Goal: Task Accomplishment & Management: Manage account settings

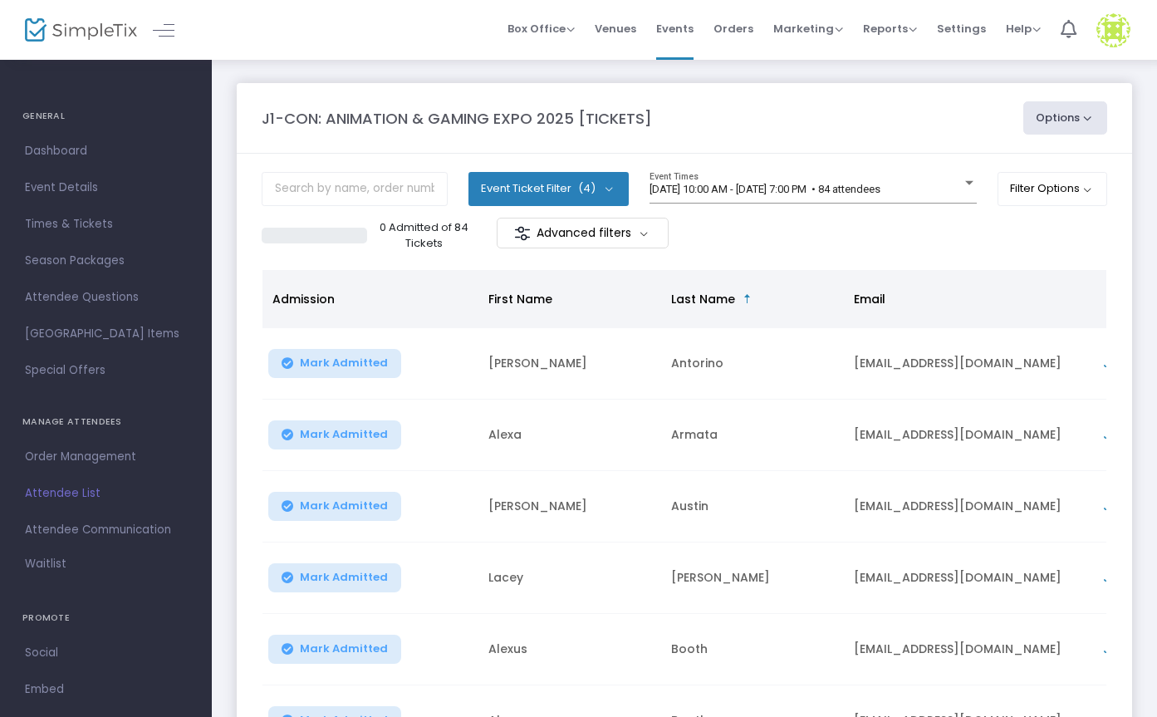
click at [531, 190] on button "Event Ticket Filter (4)" at bounding box center [548, 188] width 160 height 33
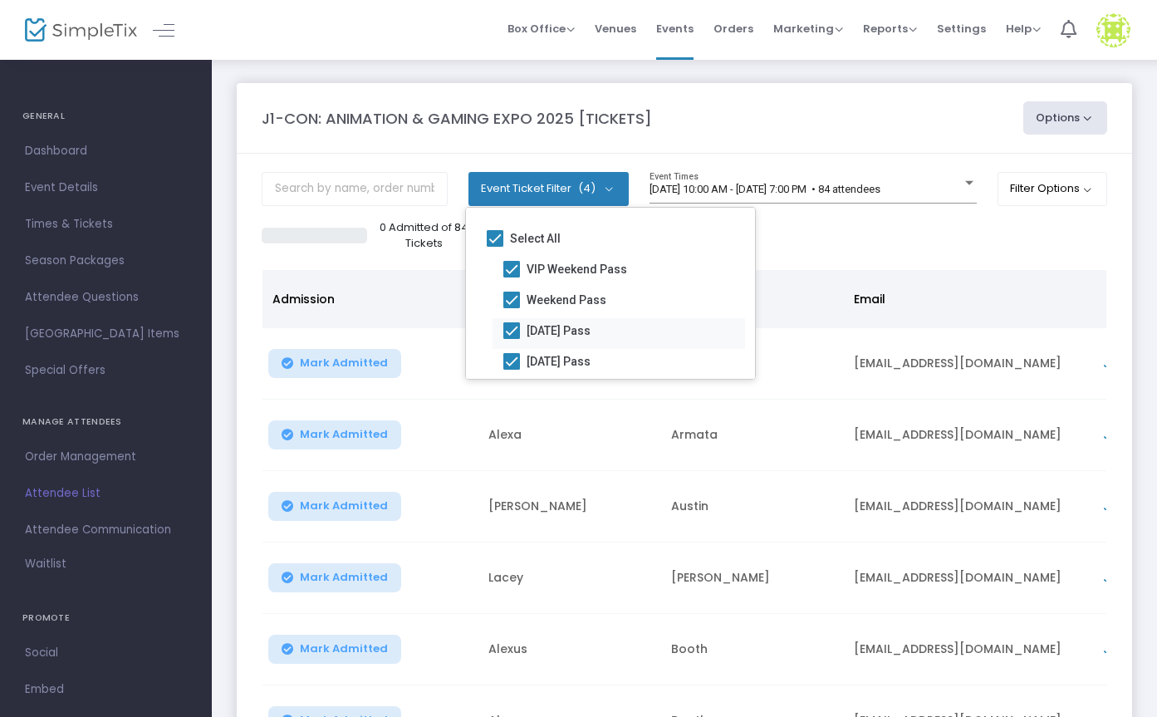
click at [534, 330] on span "[DATE] Pass" at bounding box center [558, 331] width 64 height 20
click at [511, 339] on input "[DATE] Pass" at bounding box center [511, 339] width 1 height 1
checkbox input "false"
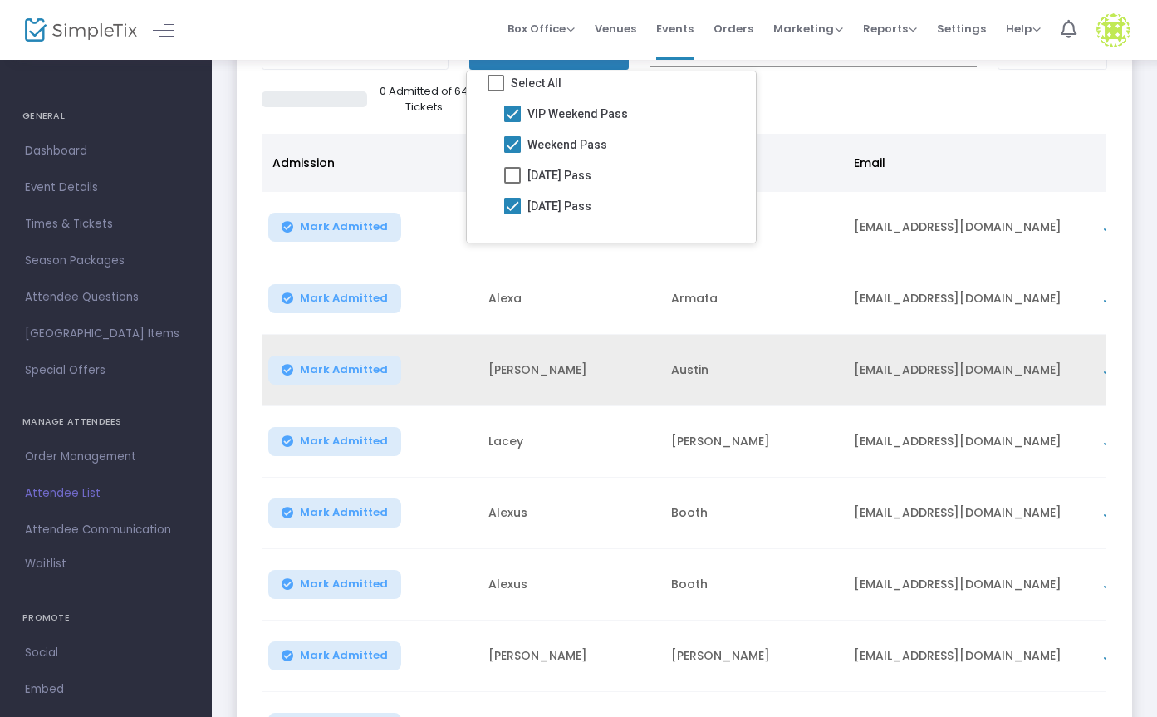
scroll to position [144, 0]
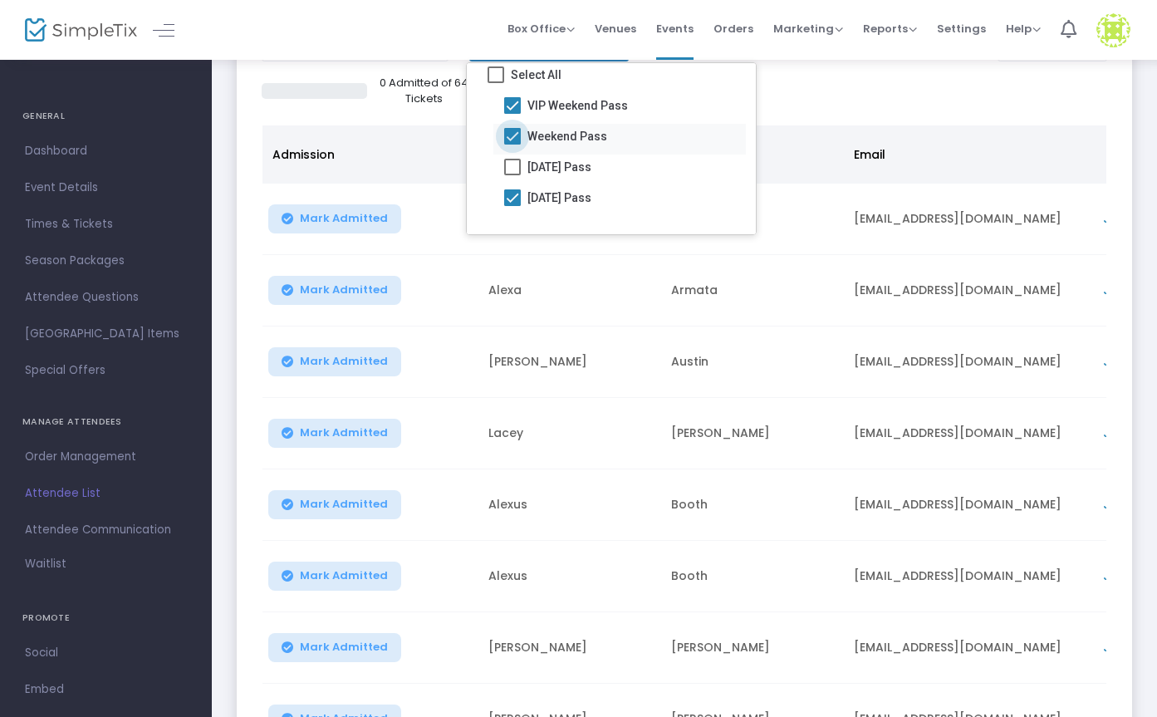
click at [514, 128] on span at bounding box center [512, 136] width 17 height 17
click at [512, 144] on input "Weekend Pass" at bounding box center [511, 144] width 1 height 1
checkbox input "false"
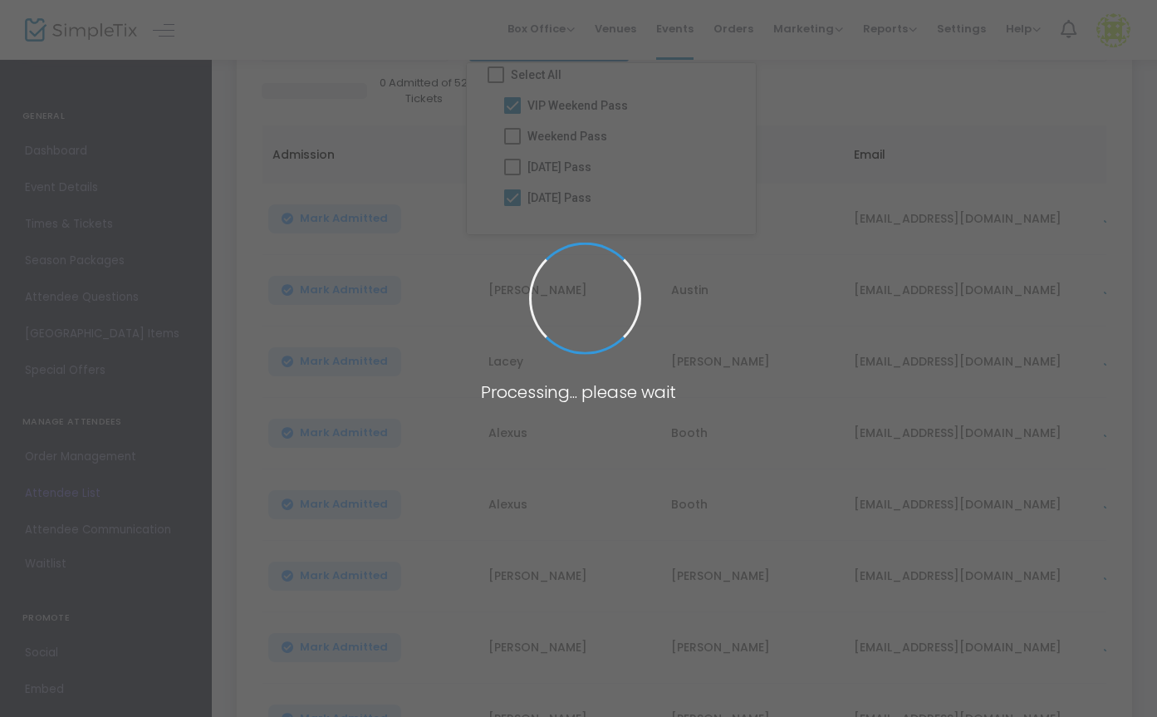
click at [514, 96] on body "Processing... please wait Box Office Sell Tickets Bookings Sell Season Pass Ven…" at bounding box center [578, 214] width 1157 height 717
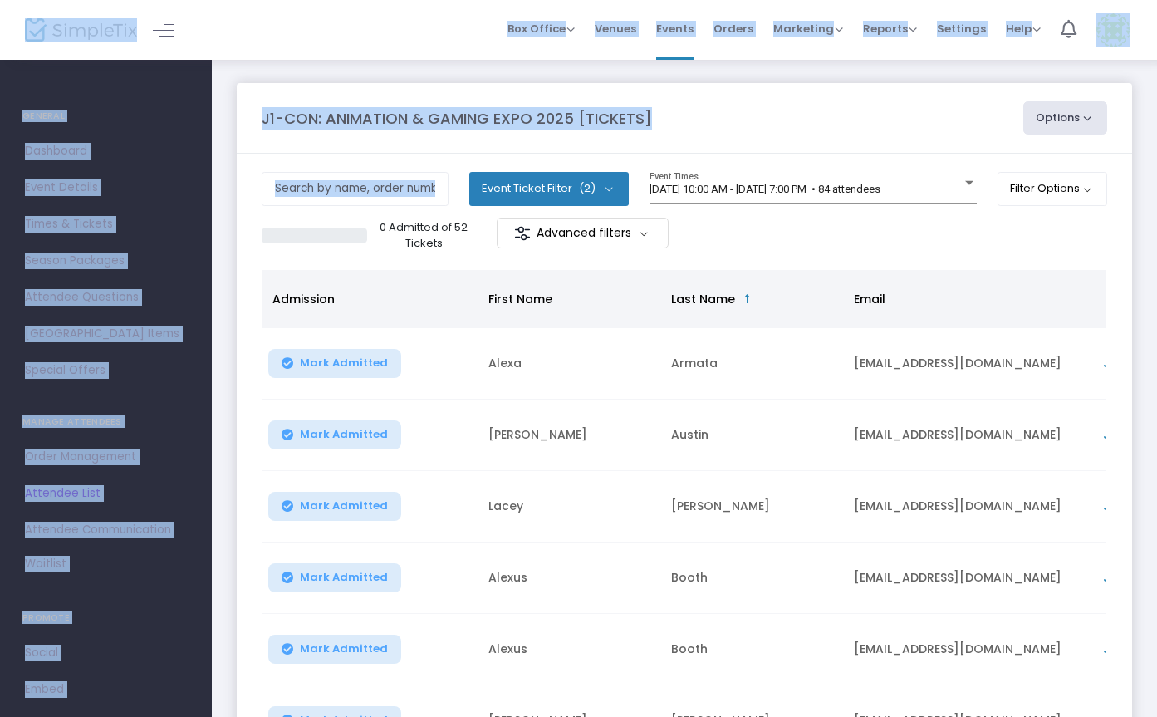
scroll to position [0, 0]
click at [549, 197] on button "Event Ticket Filter (2)" at bounding box center [548, 188] width 159 height 33
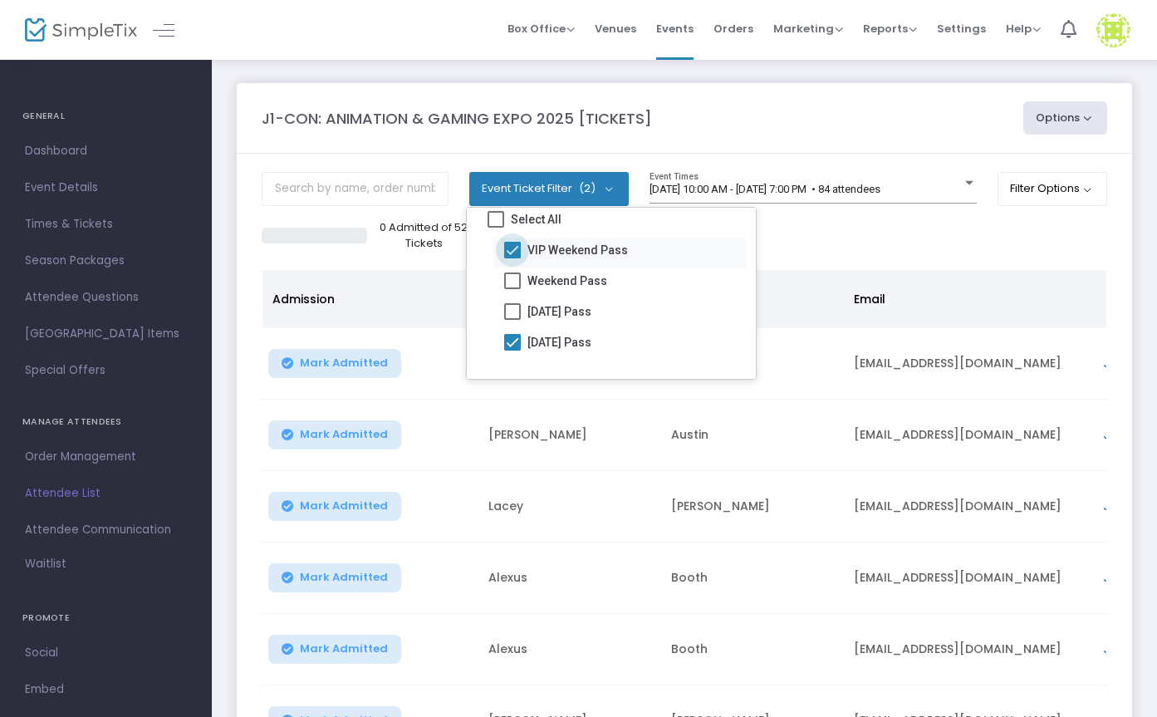
click at [508, 242] on span at bounding box center [512, 250] width 17 height 17
click at [511, 258] on input "VIP Weekend Pass" at bounding box center [511, 258] width 1 height 1
checkbox input "false"
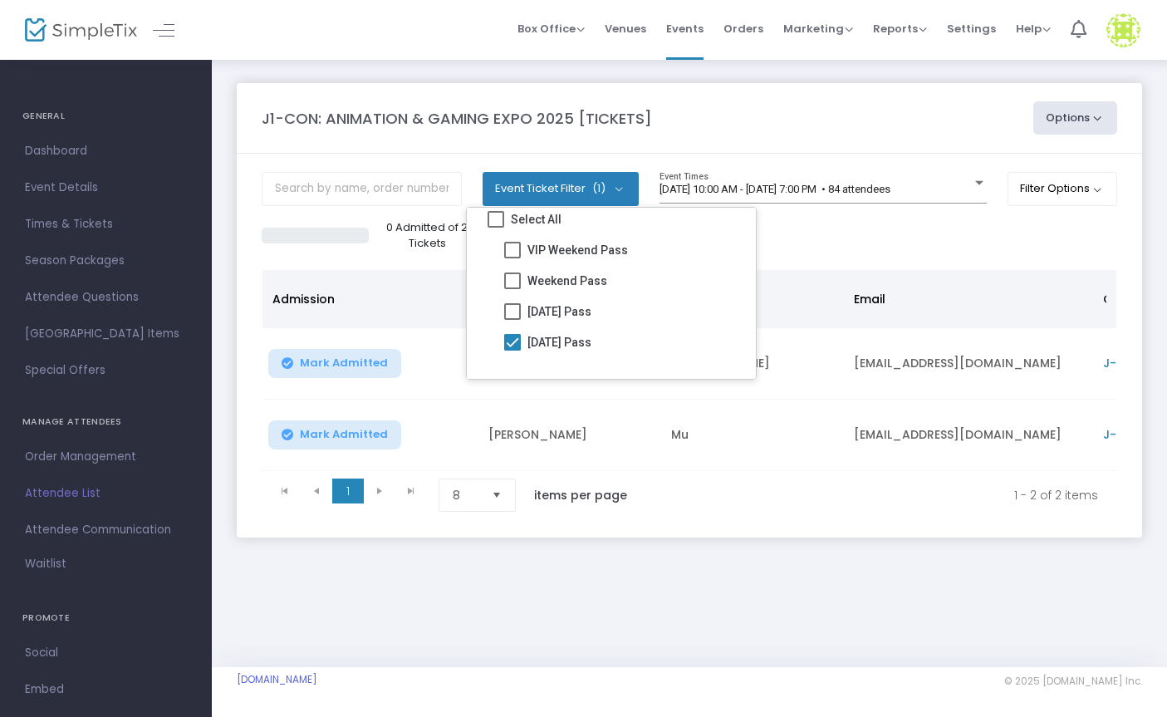
click at [832, 237] on div "0 Admitted of 2 Tickets Advanced filters" at bounding box center [689, 235] width 855 height 35
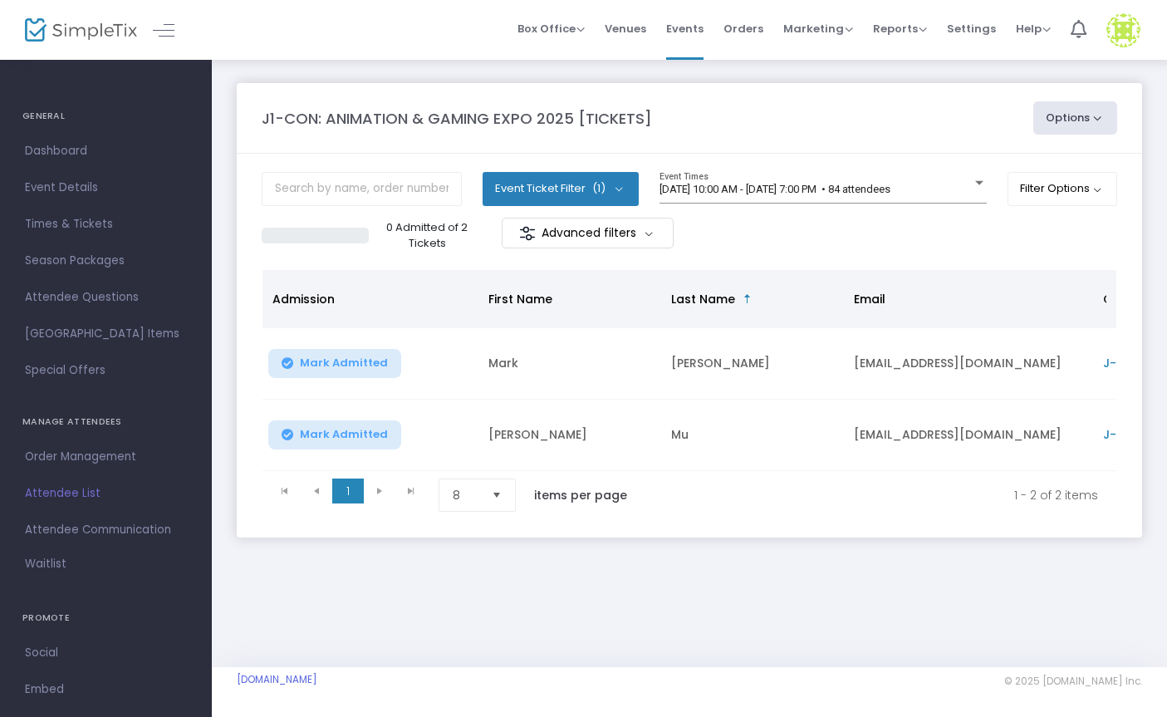
click at [617, 195] on button "Event Ticket Filter (1)" at bounding box center [560, 188] width 156 height 33
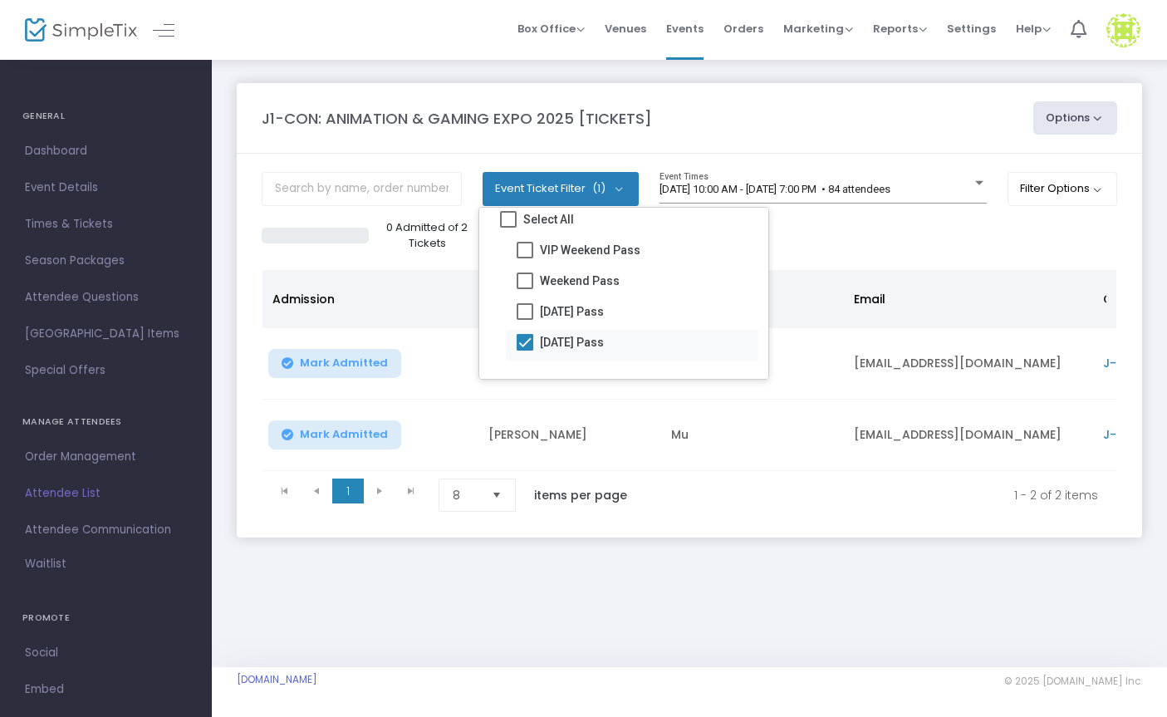
click at [525, 338] on span at bounding box center [524, 342] width 17 height 17
click at [525, 350] on input "[DATE] Pass" at bounding box center [524, 350] width 1 height 1
checkbox input "false"
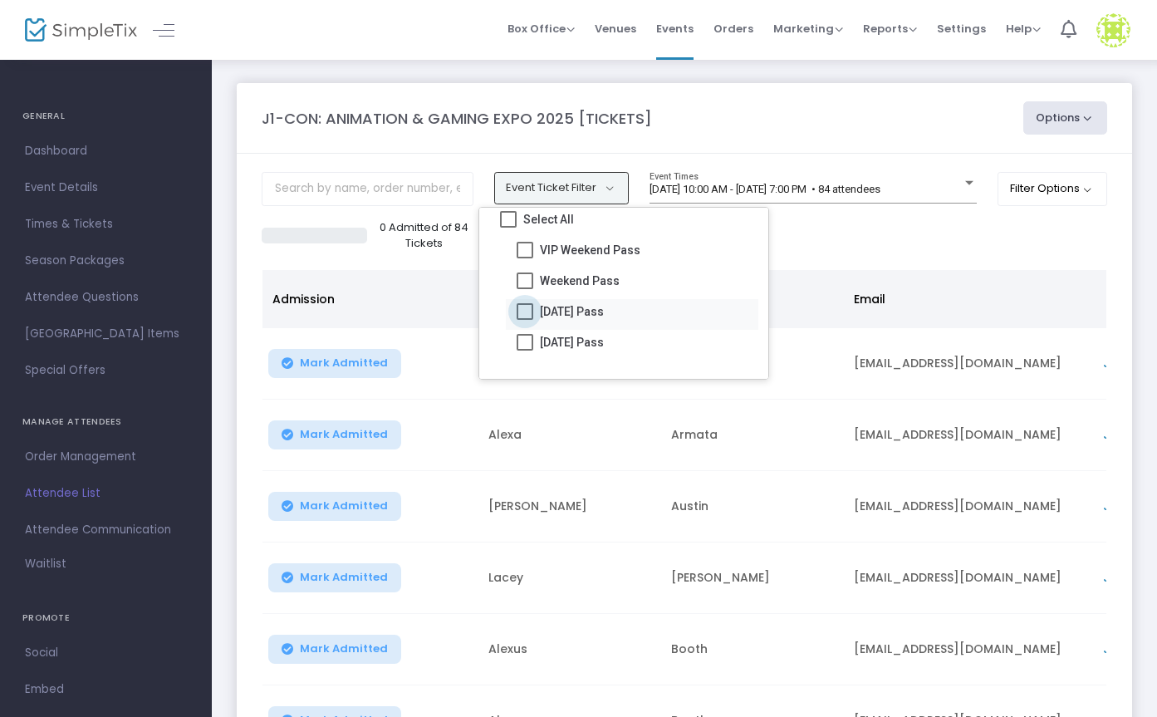
click at [523, 306] on span at bounding box center [524, 311] width 17 height 17
click at [524, 320] on input "[DATE] Pass" at bounding box center [524, 320] width 1 height 1
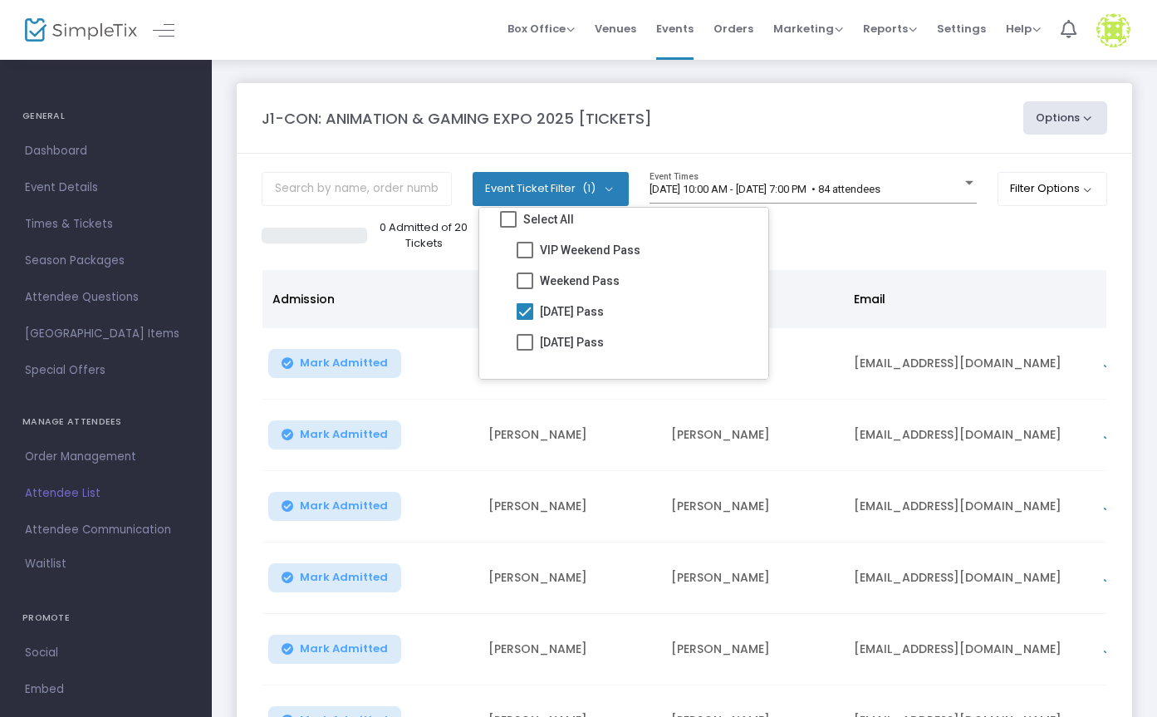
click at [851, 240] on div "0 Admitted of 20 Tickets Advanced filters" at bounding box center [684, 235] width 845 height 35
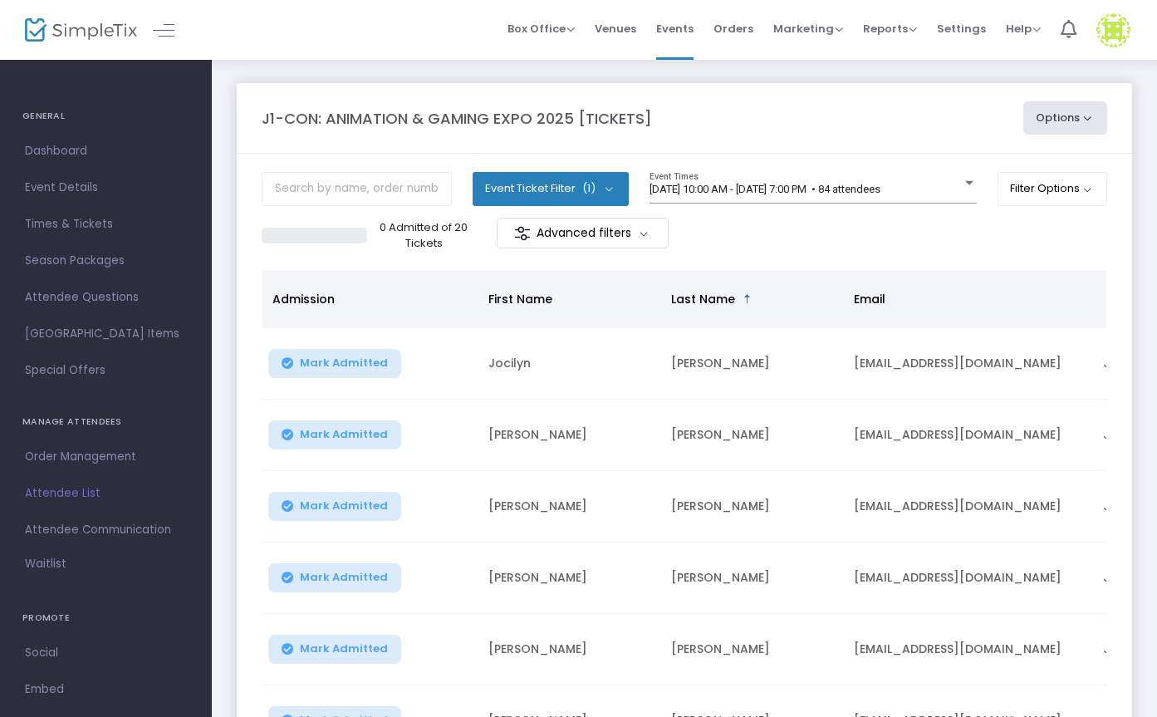
click at [599, 183] on button "Event Ticket Filter (1)" at bounding box center [550, 188] width 156 height 33
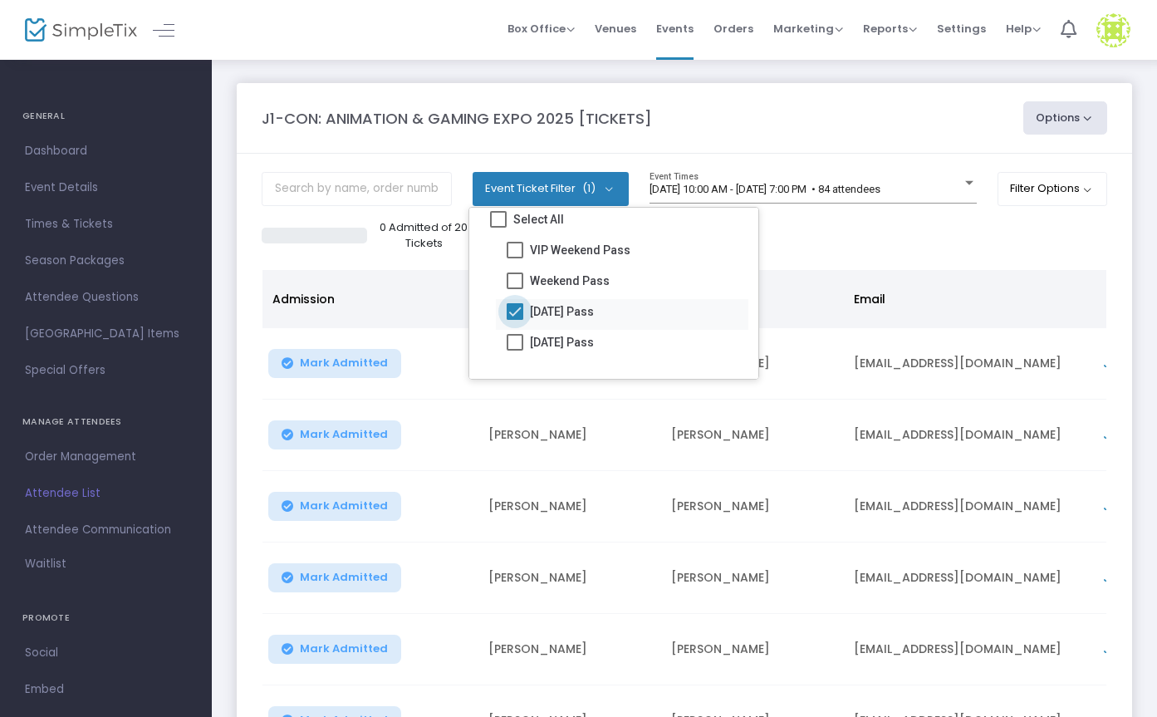
click at [514, 304] on span at bounding box center [515, 311] width 17 height 17
click at [514, 320] on input "[DATE] Pass" at bounding box center [514, 320] width 1 height 1
checkbox input "false"
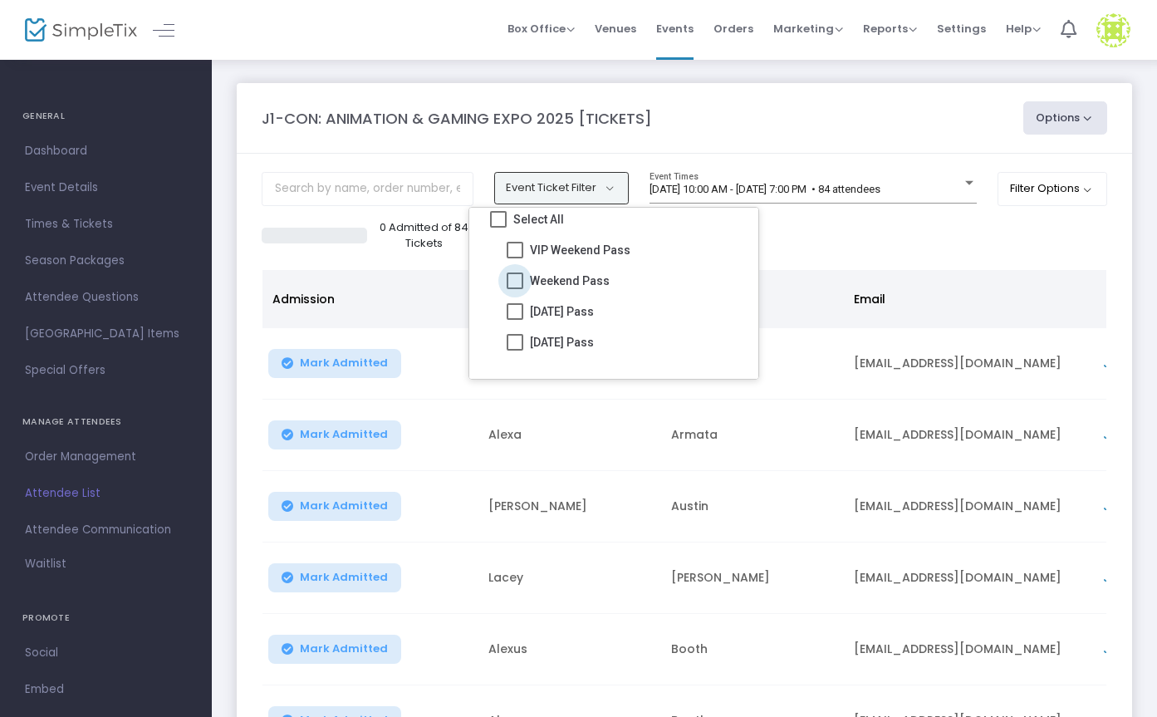
click at [516, 275] on span at bounding box center [515, 280] width 17 height 17
click at [515, 289] on input "Weekend Pass" at bounding box center [514, 289] width 1 height 1
checkbox input "true"
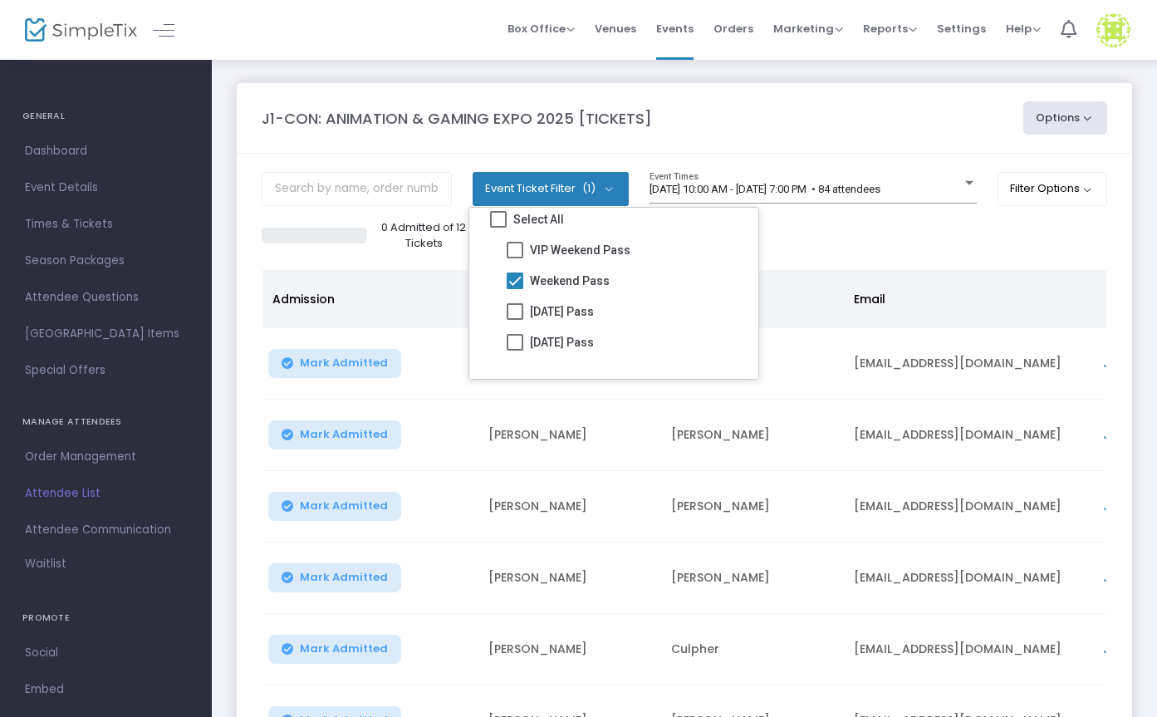
click at [805, 237] on div "0 Admitted of 12 Tickets Advanced filters" at bounding box center [684, 235] width 845 height 35
